Goal: Find specific page/section: Find specific page/section

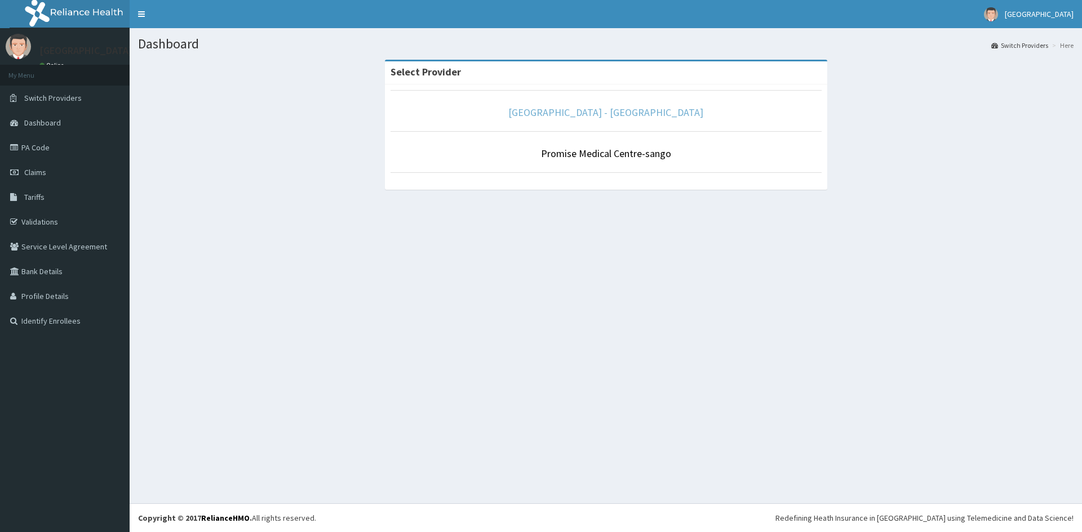
click at [578, 108] on link "[GEOGRAPHIC_DATA] - [GEOGRAPHIC_DATA]" at bounding box center [605, 112] width 195 height 13
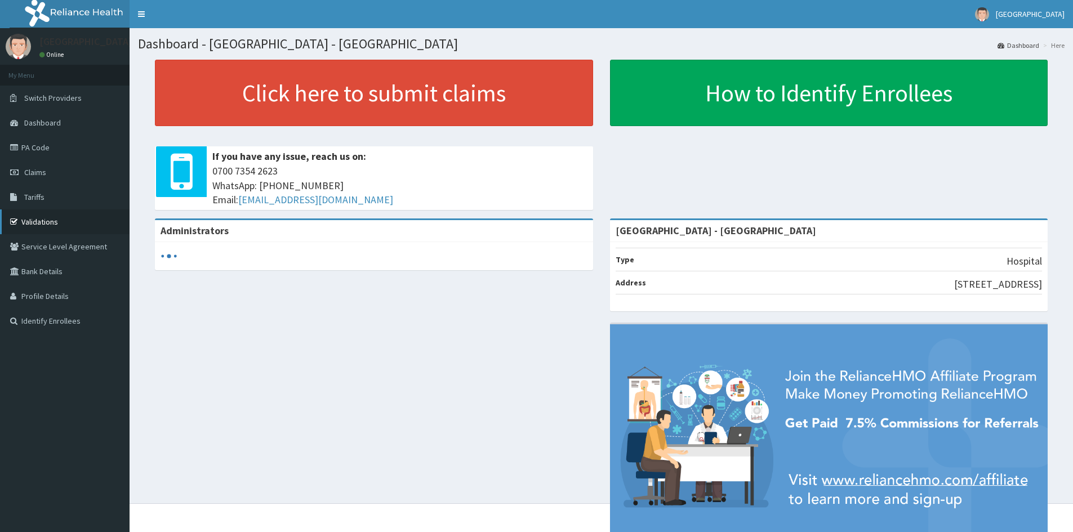
click at [50, 221] on link "Validations" at bounding box center [65, 222] width 130 height 25
